Goal: Information Seeking & Learning: Learn about a topic

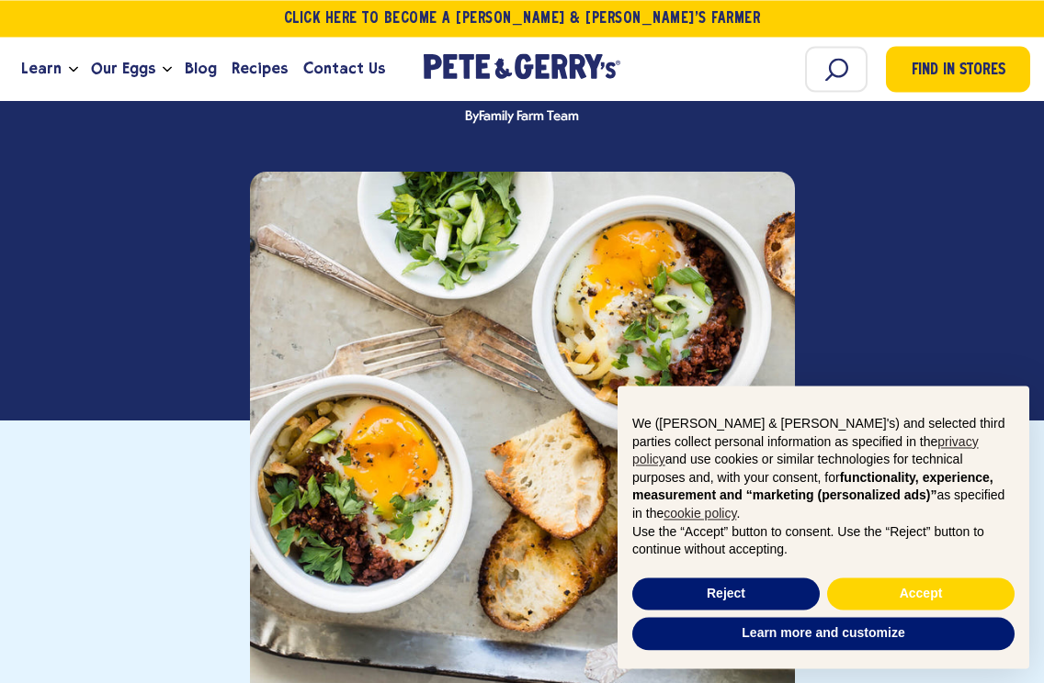
scroll to position [464, 0]
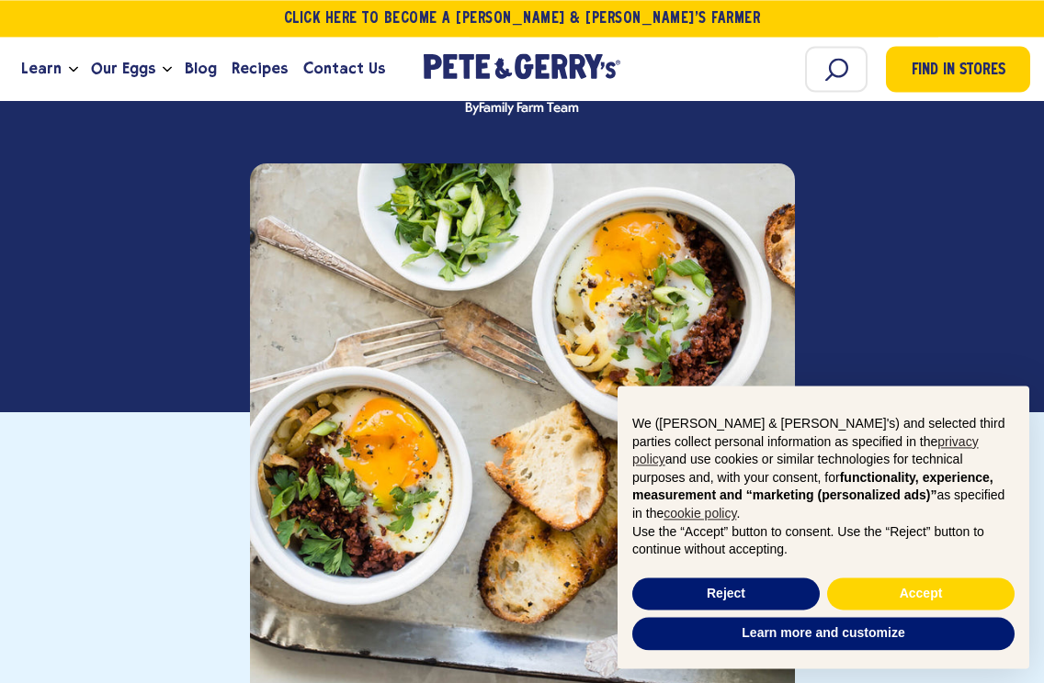
click at [397, 493] on div at bounding box center [522, 436] width 545 height 545
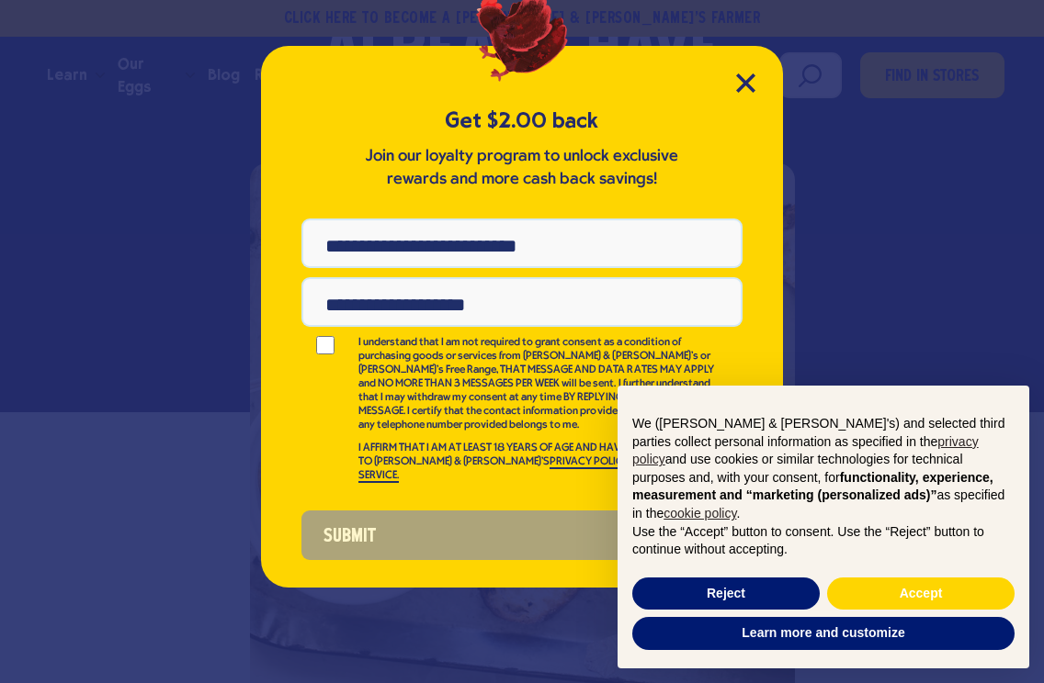
click at [747, 66] on div "Get $2.00 back Join our loyalty program to unlock exclusive rewards and more ca…" at bounding box center [522, 317] width 522 height 542
click at [744, 75] on icon "Close Modal" at bounding box center [745, 82] width 19 height 19
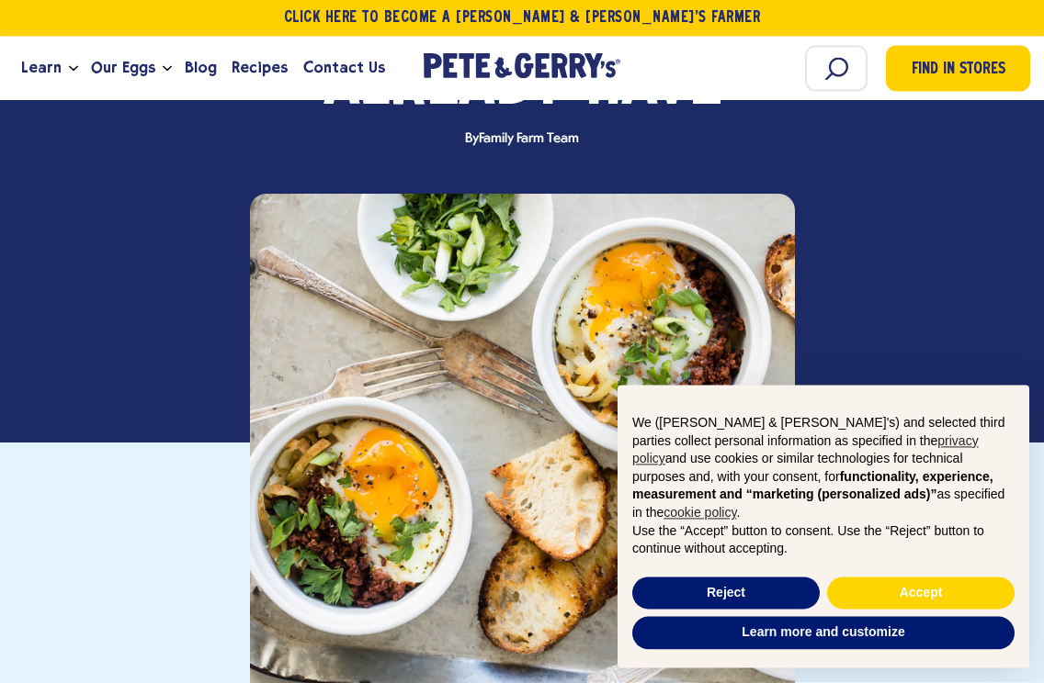
scroll to position [464, 0]
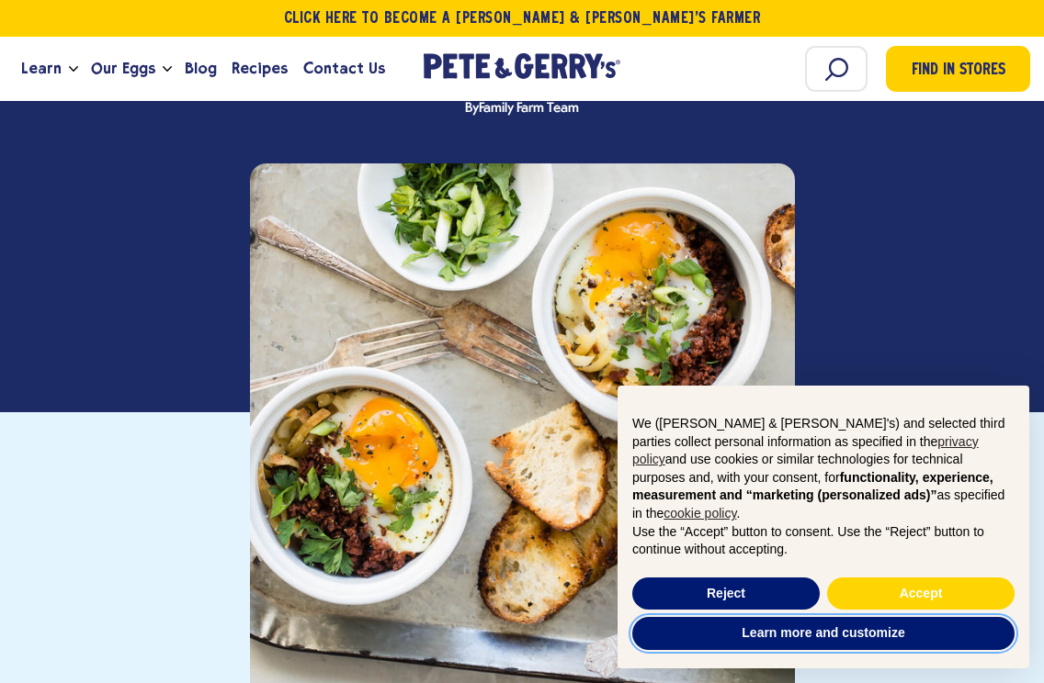
click at [765, 632] on button "Learn more and customize" at bounding box center [823, 633] width 382 height 33
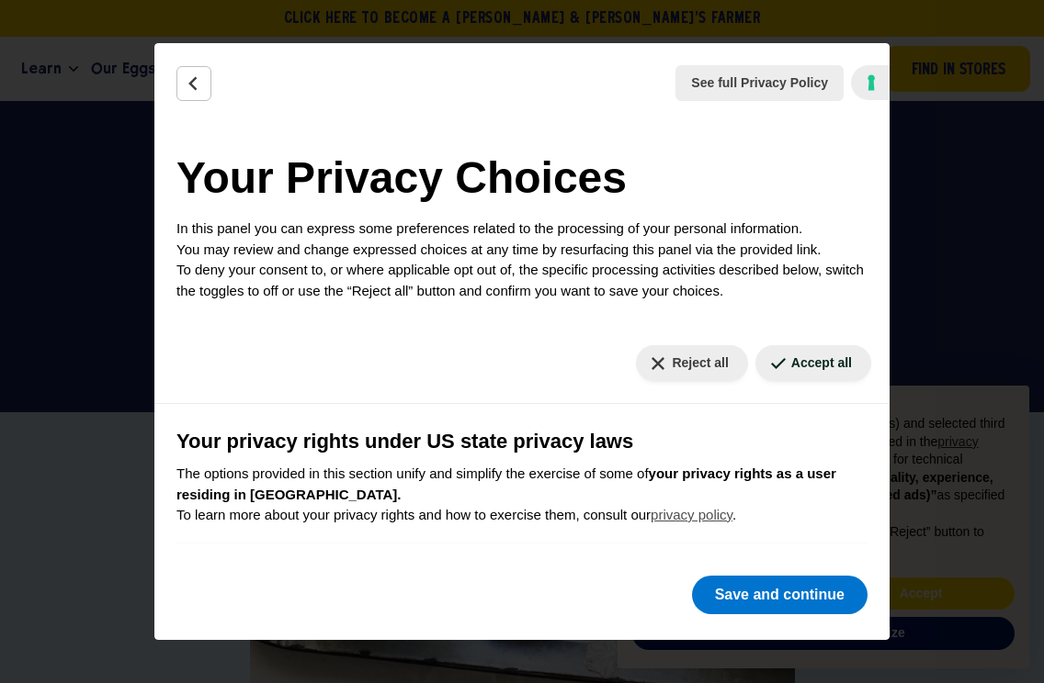
click at [209, 66] on button "Back" at bounding box center [193, 83] width 35 height 35
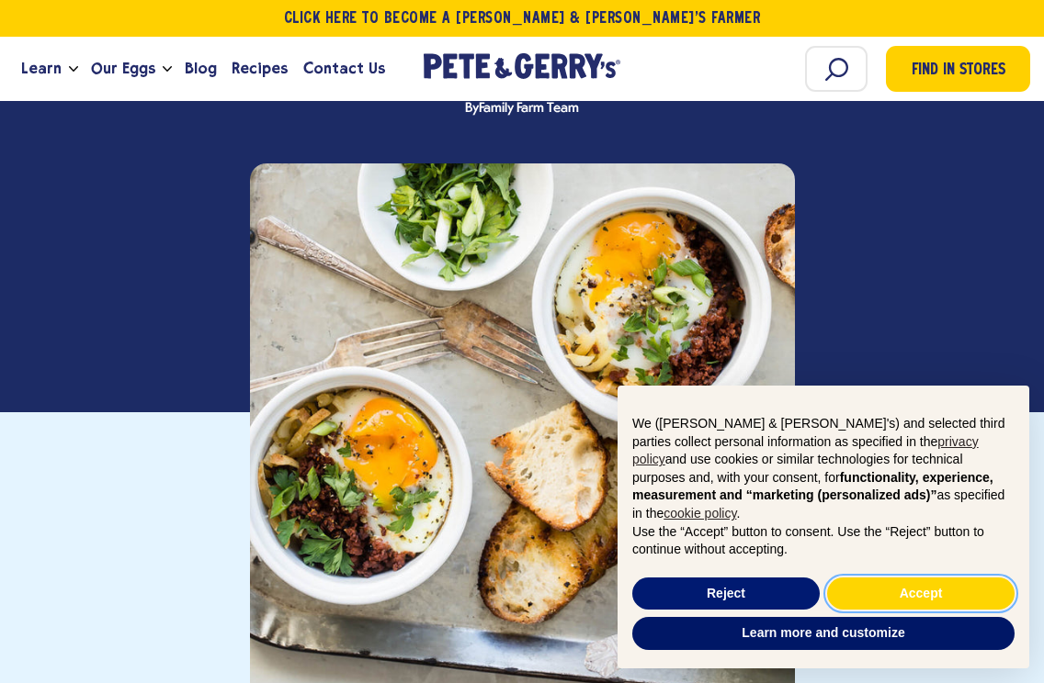
click at [958, 582] on button "Accept" at bounding box center [920, 594] width 187 height 33
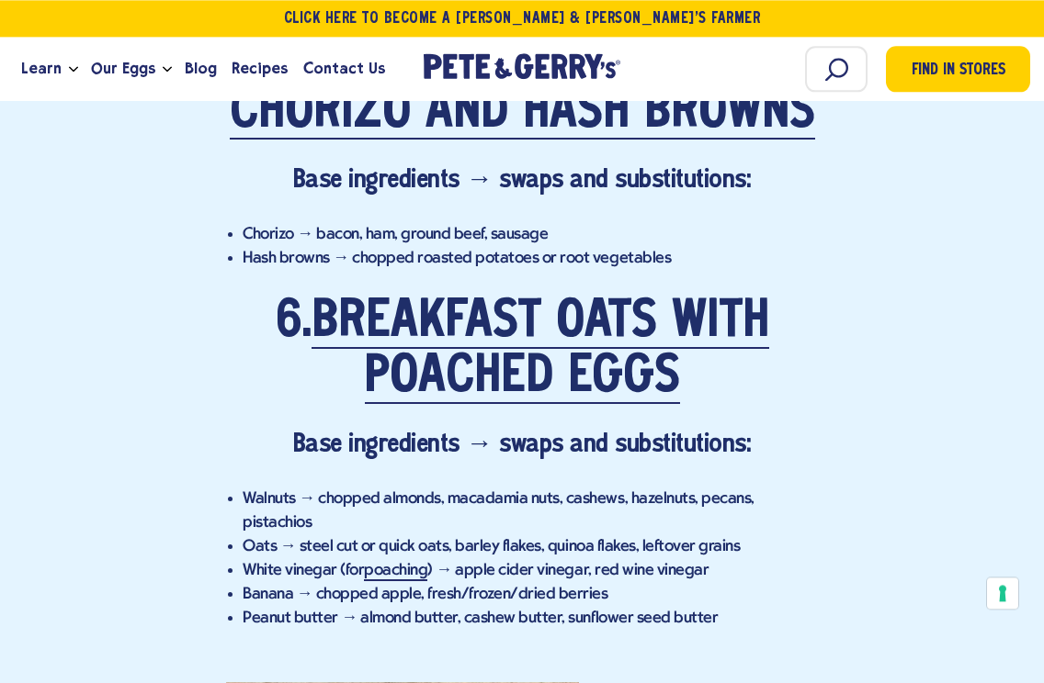
scroll to position [5591, 0]
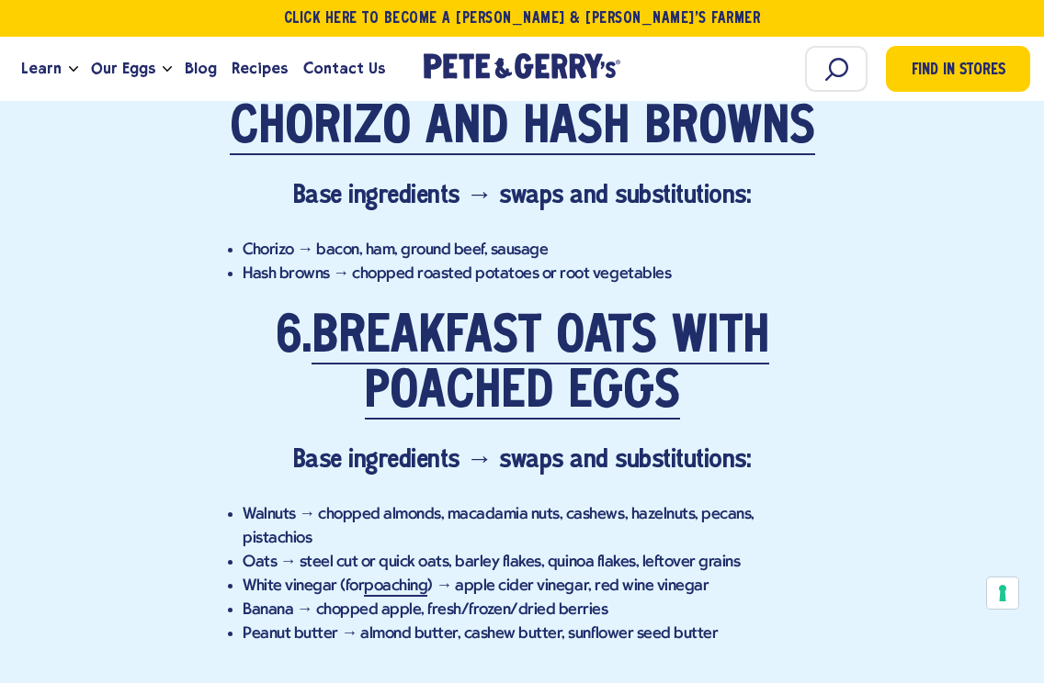
click at [474, 445] on h4 "Base ingredients → swaps and substitutions:" at bounding box center [522, 462] width 592 height 35
click at [315, 311] on h2 "6. Breakfast Oats with Poached Eggs" at bounding box center [522, 366] width 592 height 110
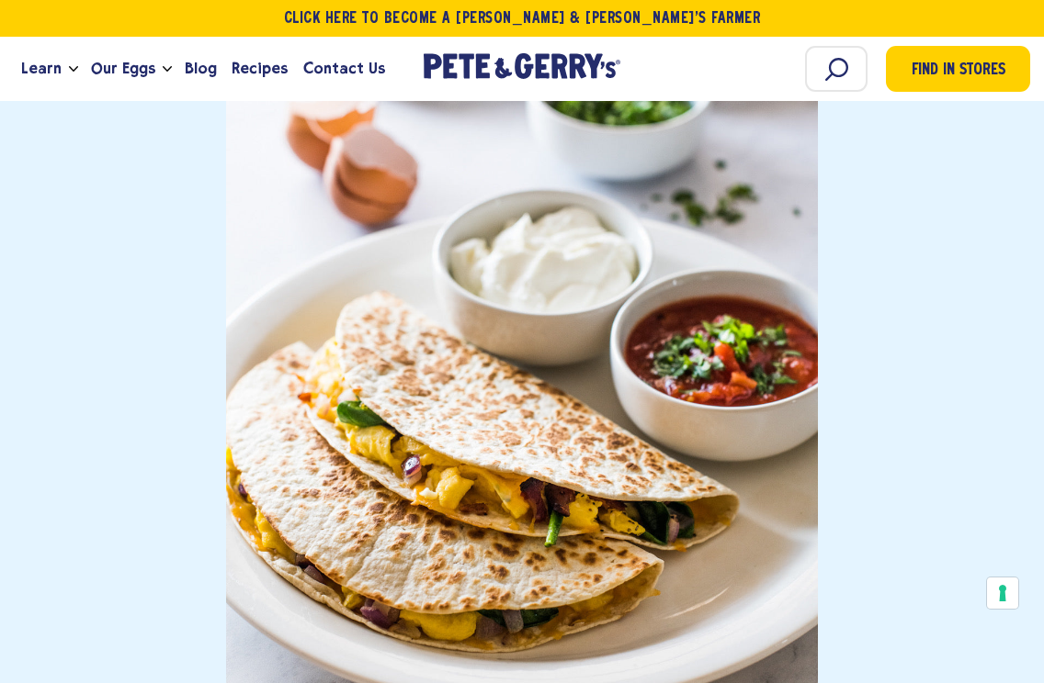
scroll to position [8321, 0]
